Goal: Information Seeking & Learning: Learn about a topic

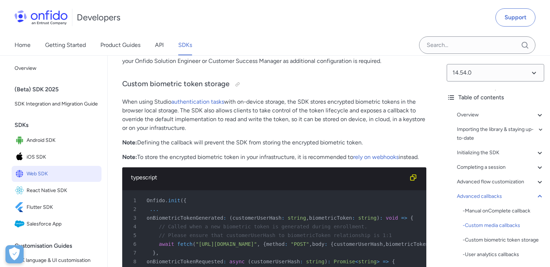
scroll to position [17723, 0]
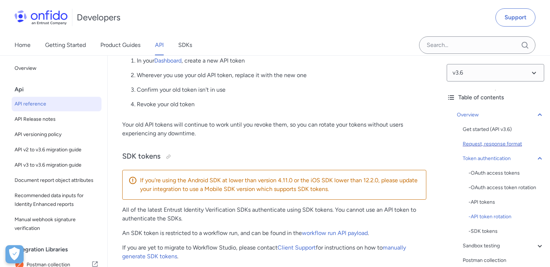
click at [506, 147] on div "Request, response format" at bounding box center [504, 144] width 82 height 9
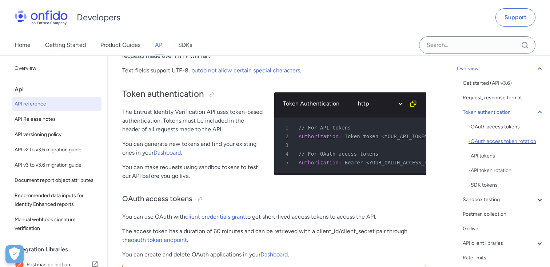
scroll to position [48, 0]
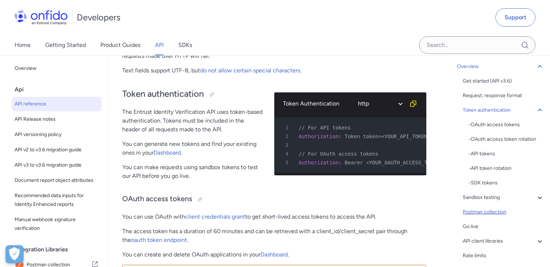
click at [494, 215] on div "Postman collection" at bounding box center [504, 212] width 82 height 9
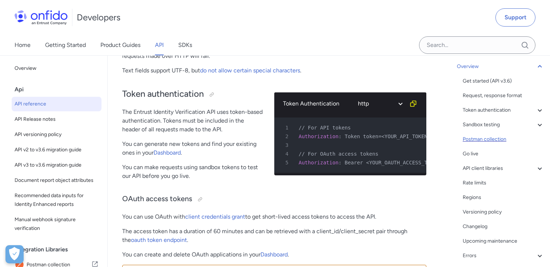
scroll to position [5382, 0]
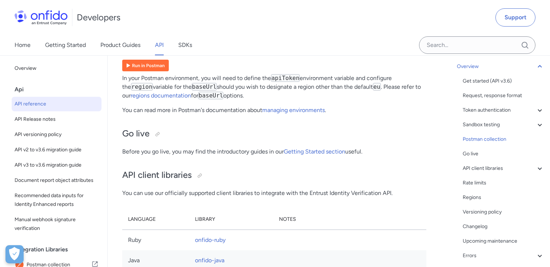
click at [154, 71] on img at bounding box center [145, 66] width 47 height 12
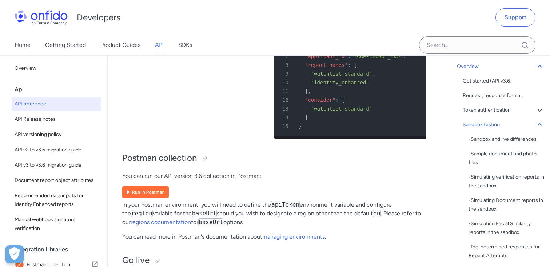
scroll to position [5117, 0]
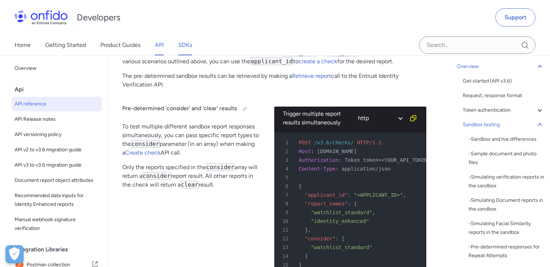
click at [183, 43] on link "SDKs" at bounding box center [185, 45] width 14 height 20
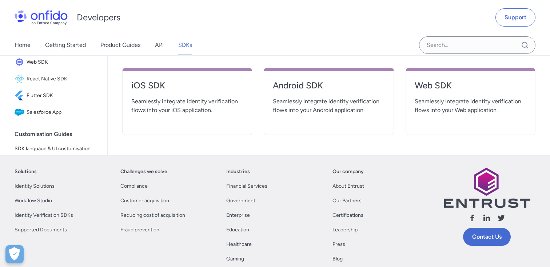
scroll to position [229, 0]
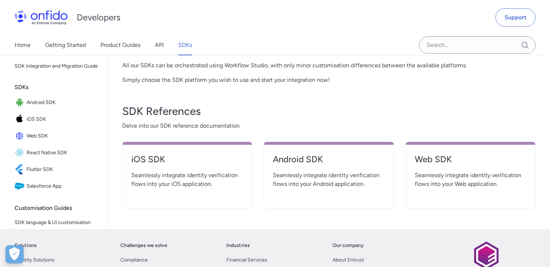
click at [451, 177] on span "Seamlessly integrate identity verification flows into your Web application." at bounding box center [471, 179] width 112 height 17
click at [441, 160] on h4 "Web SDK" at bounding box center [471, 160] width 112 height 12
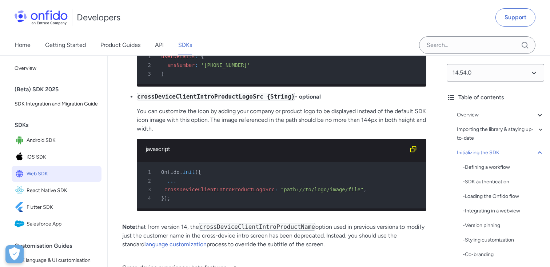
scroll to position [6420, 0]
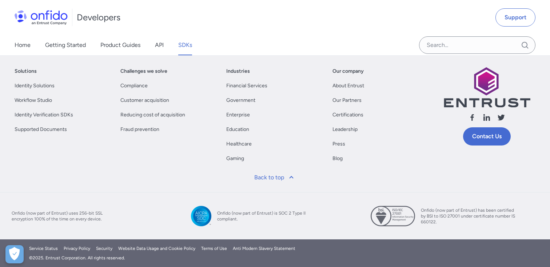
scroll to position [229, 0]
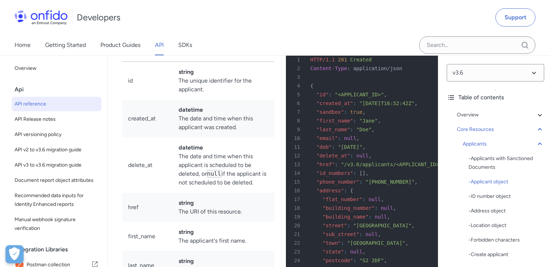
scroll to position [8228, 0]
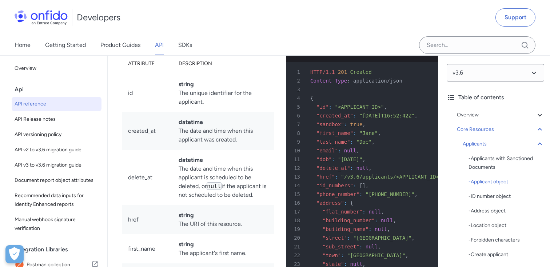
click at [400, 146] on div "9 "last_name" : "Doe" ," at bounding box center [358, 142] width 139 height 9
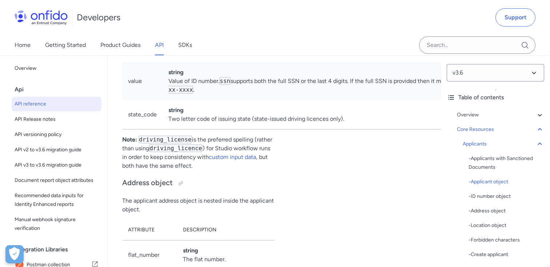
scroll to position [8938, 0]
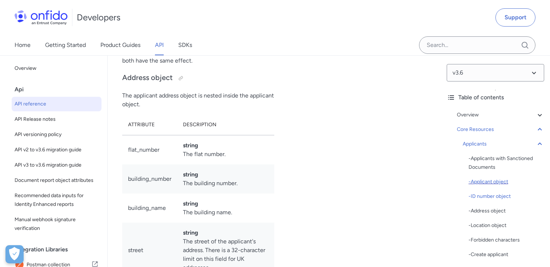
click at [489, 182] on div "- Applicant object" at bounding box center [507, 182] width 76 height 9
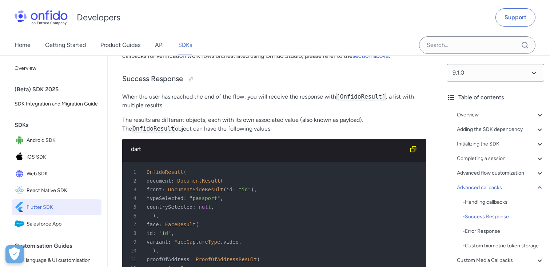
scroll to position [4678, 0]
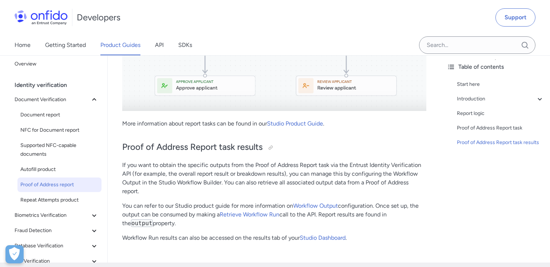
scroll to position [2212, 0]
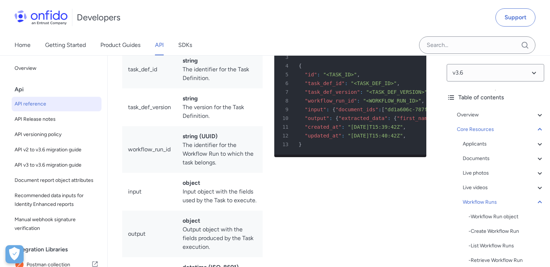
scroll to position [22004, 0]
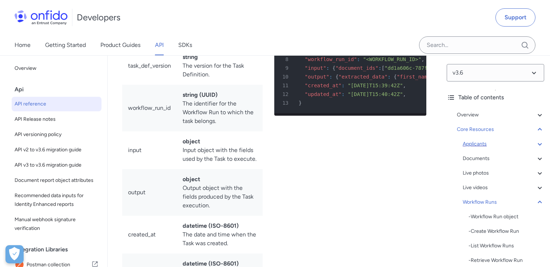
click at [467, 143] on div "Applicants" at bounding box center [504, 144] width 82 height 9
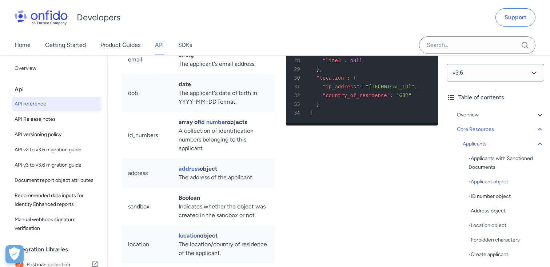
scroll to position [8477, 0]
click at [541, 145] on icon at bounding box center [540, 144] width 9 height 9
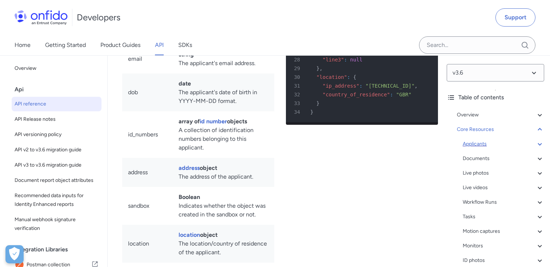
scroll to position [8101, 0]
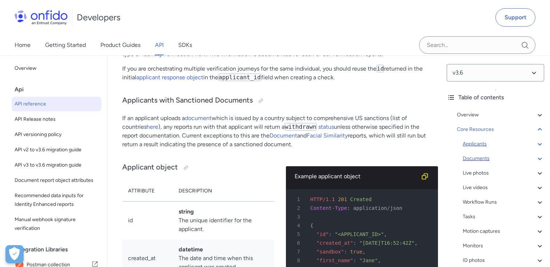
click at [541, 156] on icon at bounding box center [540, 158] width 9 height 9
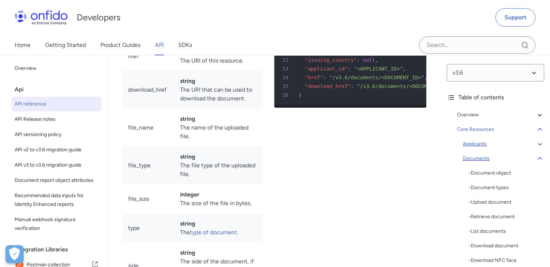
click at [541, 156] on icon at bounding box center [540, 158] width 9 height 9
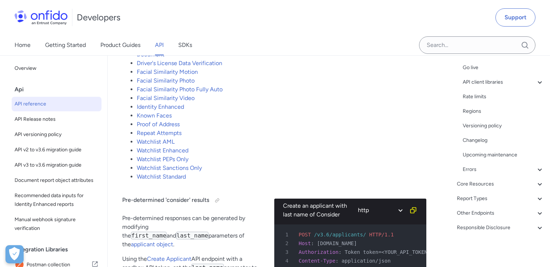
scroll to position [312, 0]
click at [160, 128] on link "Proof of Address" at bounding box center [158, 124] width 43 height 7
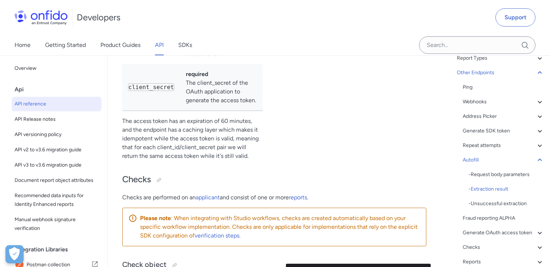
scroll to position [32175, 0]
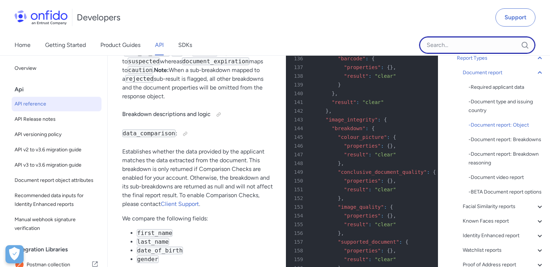
click at [450, 42] on input "Onfido search input field" at bounding box center [477, 44] width 117 height 17
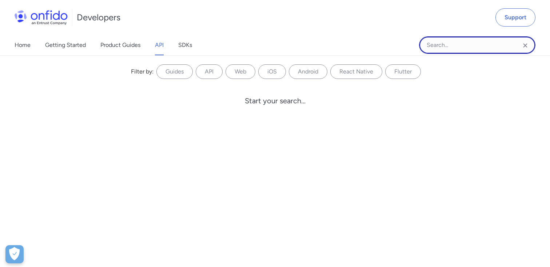
paste input "documentReportBreakdowns"
type input "documentReportBreakdowns"
